Goal: Information Seeking & Learning: Check status

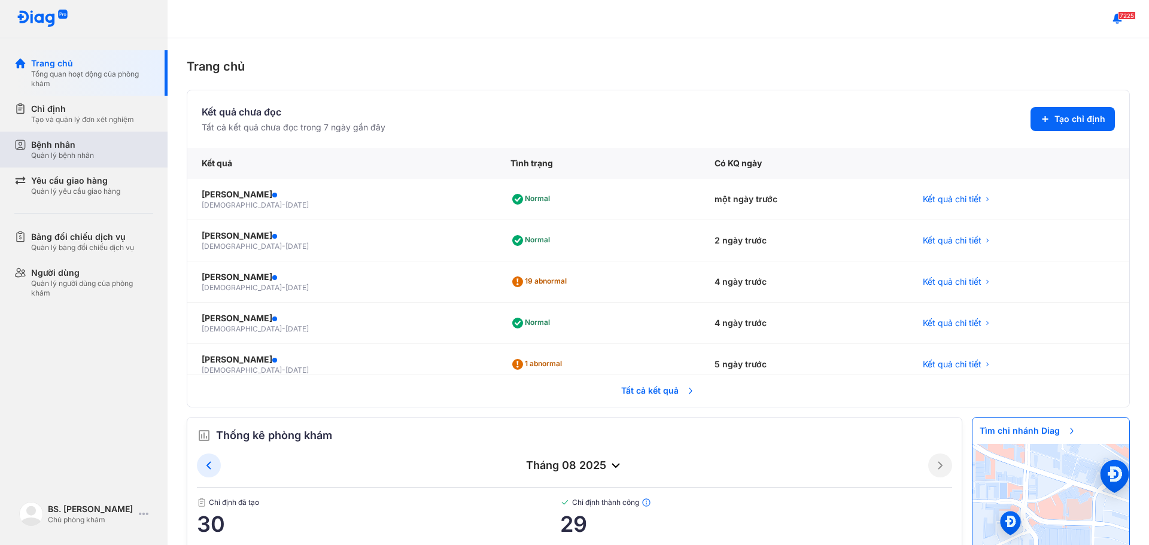
click at [52, 154] on div "Quản lý bệnh nhân" at bounding box center [62, 156] width 63 height 10
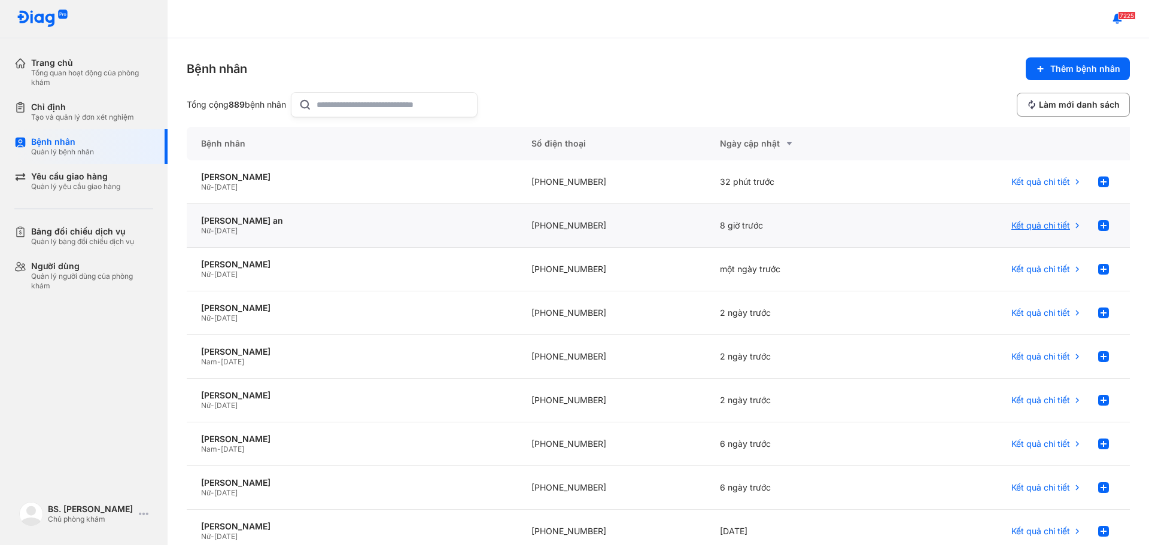
click at [1026, 226] on span "Kết quả chi tiết" at bounding box center [1041, 225] width 59 height 11
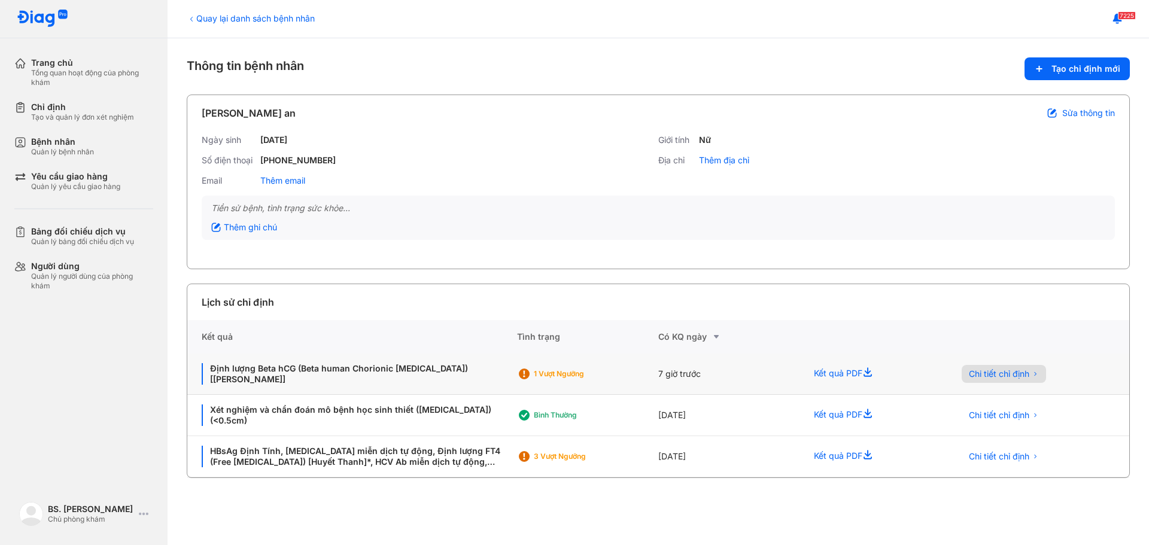
click at [1003, 374] on span "Chi tiết chỉ định" at bounding box center [999, 374] width 60 height 11
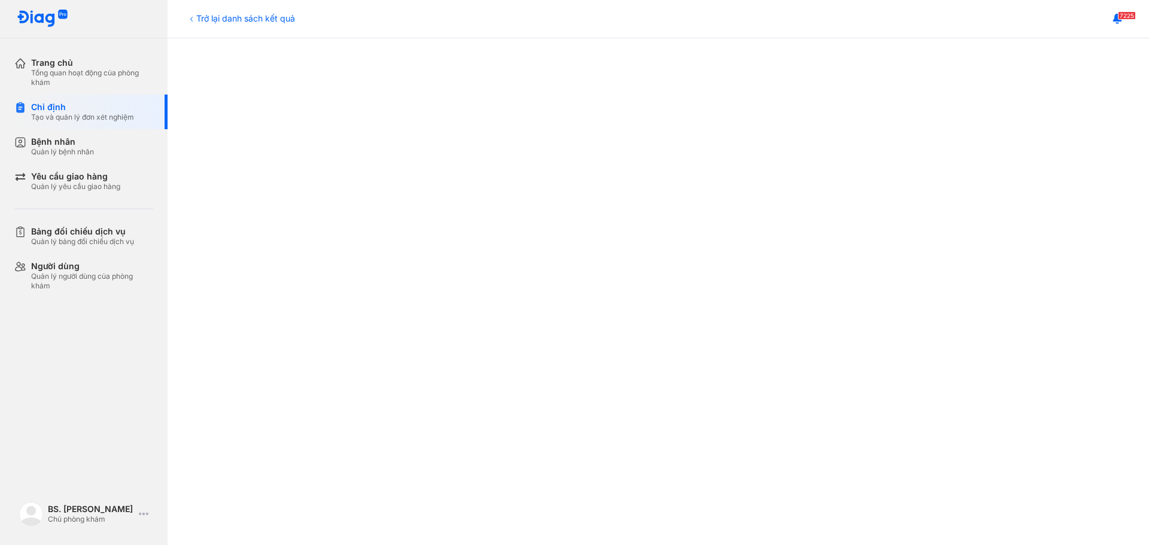
scroll to position [419, 0]
